Goal: Obtain resource: Obtain resource

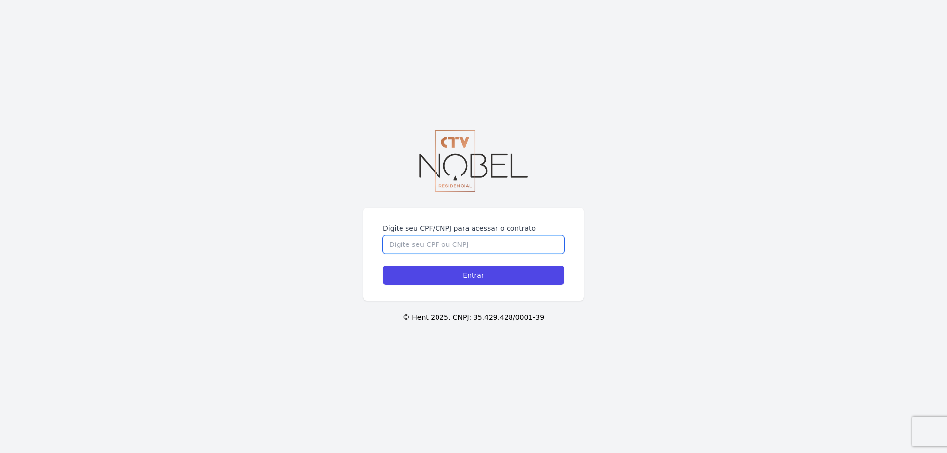
click at [420, 249] on input "Digite seu CPF/CNPJ para acessar o contrato" at bounding box center [473, 244] width 181 height 19
paste input "10.587.192/0001-38"
type input "10.587.192/0001-38"
click at [414, 264] on form "Digite seu CPF/CNPJ para acessar o contrato 10.587.192/0001-38 Entrar" at bounding box center [473, 254] width 181 height 62
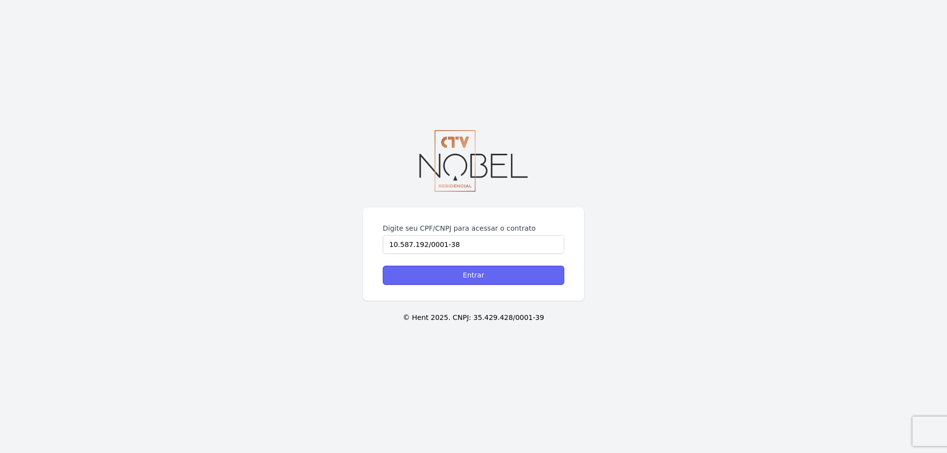
click at [419, 274] on input "Entrar" at bounding box center [473, 275] width 181 height 19
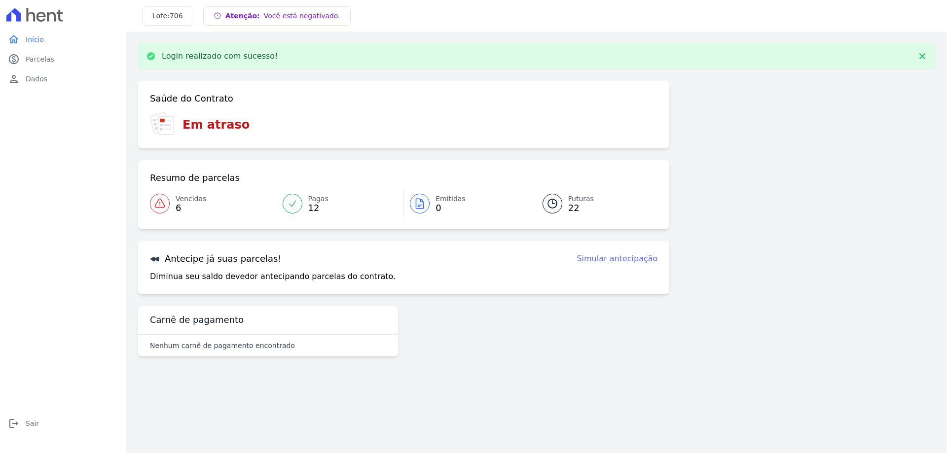
click at [184, 201] on span "Vencidas" at bounding box center [191, 199] width 31 height 10
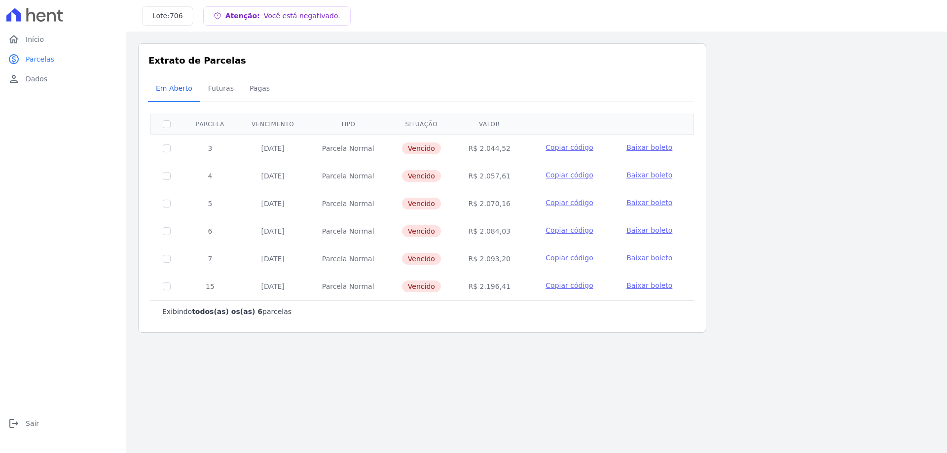
click at [632, 286] on span "Baixar boleto" at bounding box center [649, 286] width 46 height 8
click at [649, 149] on span "Baixar boleto" at bounding box center [649, 147] width 46 height 8
click at [304, 388] on main "Atenção: Você está negativado. Listagem de parcelas Baixar PDF Extrato de Parce…" at bounding box center [536, 243] width 820 height 422
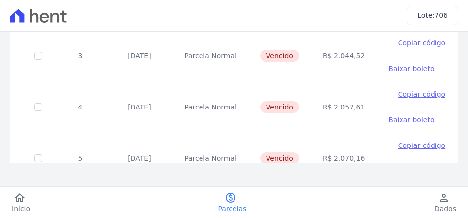
scroll to position [99, 0]
